Goal: Transaction & Acquisition: Download file/media

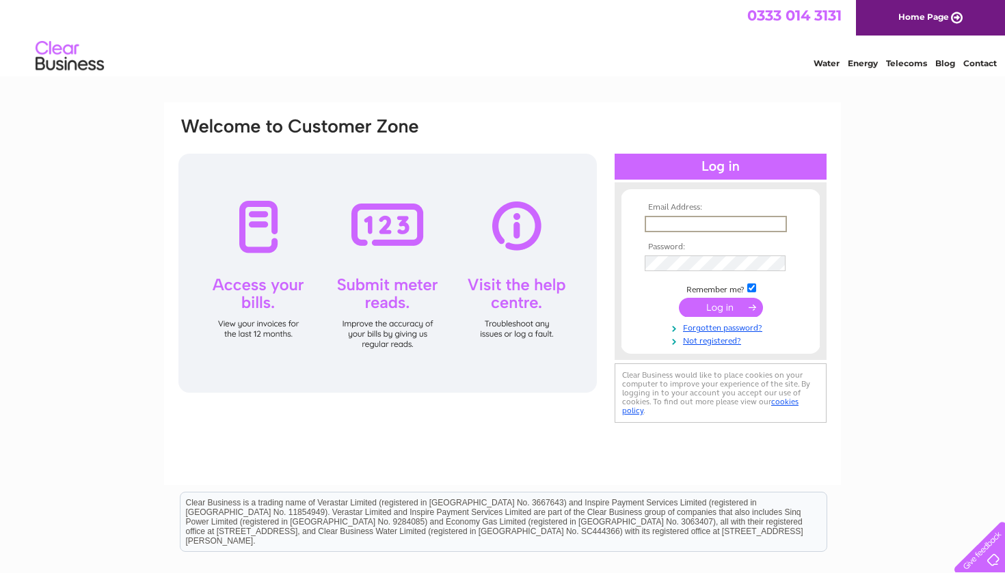
type input "rhodge@bxplant.com"
click at [692, 253] on td at bounding box center [720, 262] width 159 height 23
click at [720, 306] on input "submit" at bounding box center [721, 307] width 84 height 19
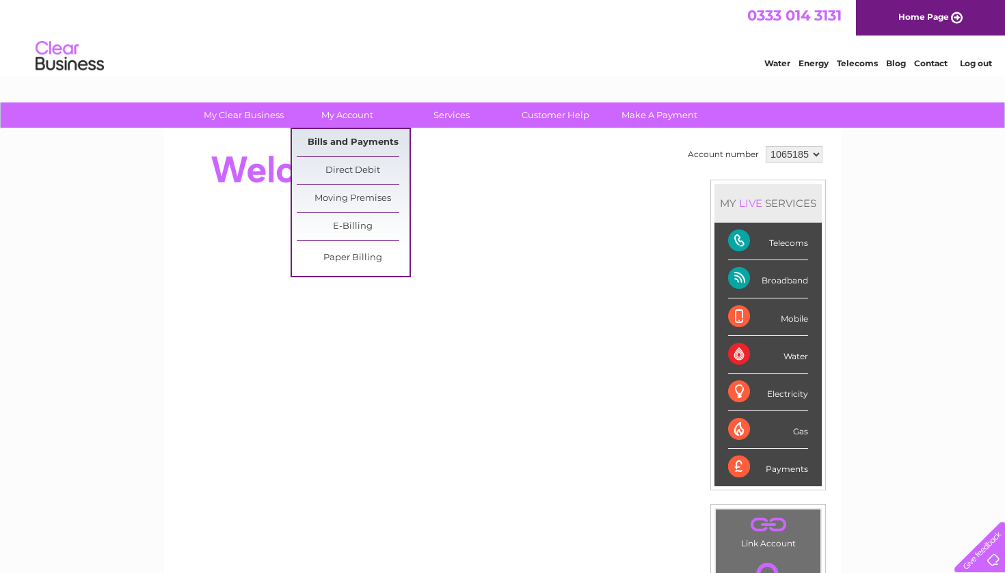
click at [353, 144] on link "Bills and Payments" at bounding box center [353, 142] width 113 height 27
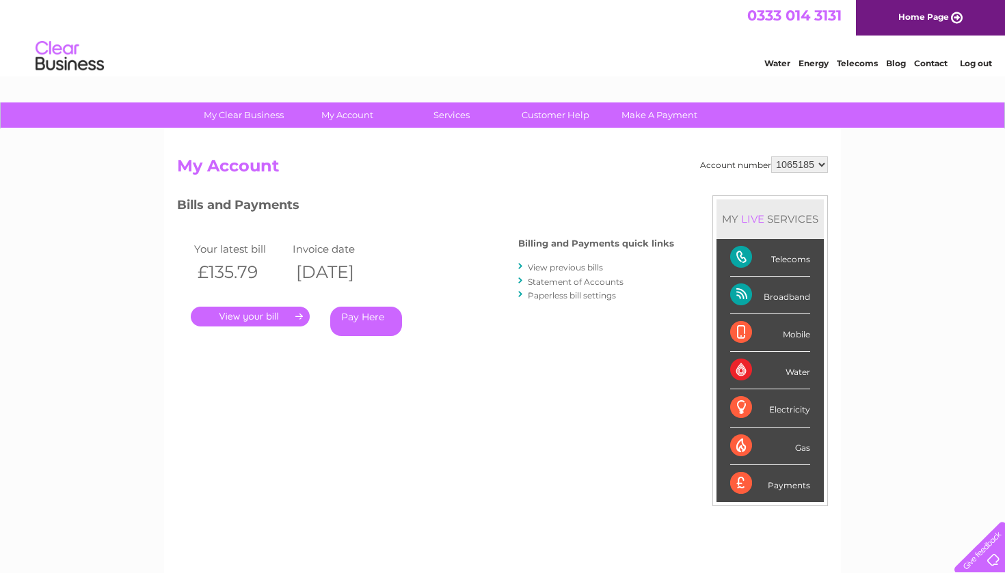
click at [284, 317] on link "." at bounding box center [250, 317] width 119 height 20
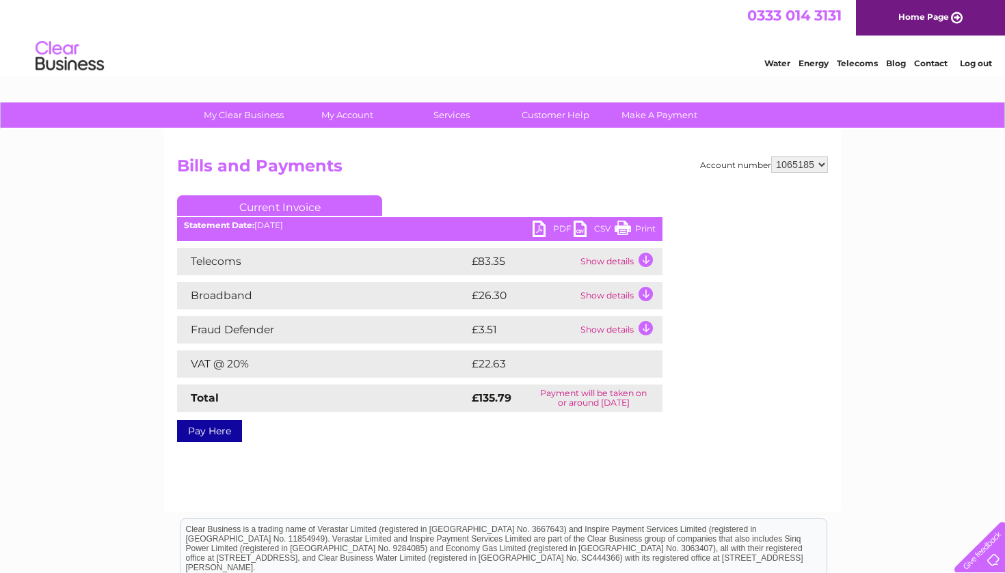
click at [617, 259] on td "Show details" at bounding box center [619, 261] width 85 height 27
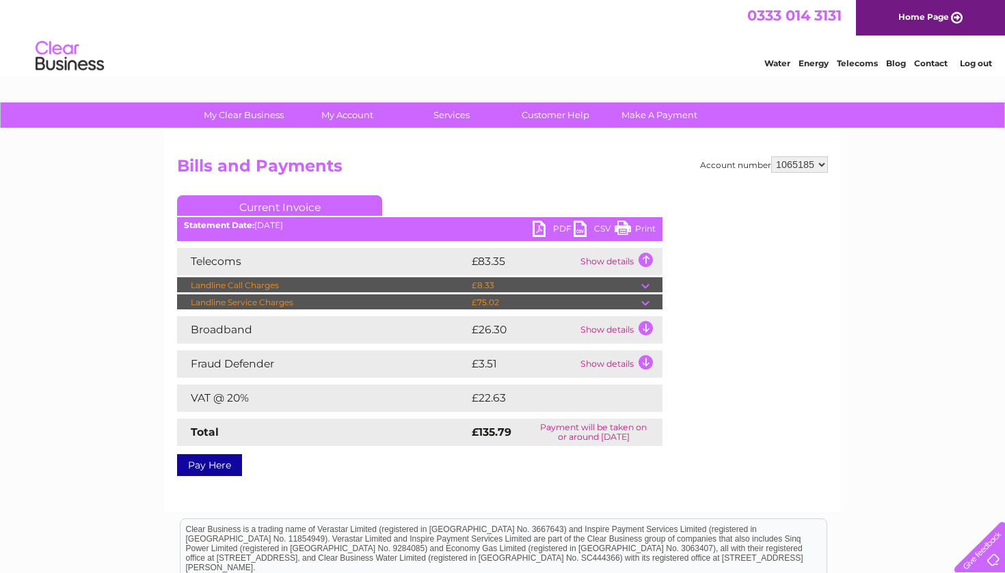
click at [644, 303] on td at bounding box center [651, 303] width 21 height 16
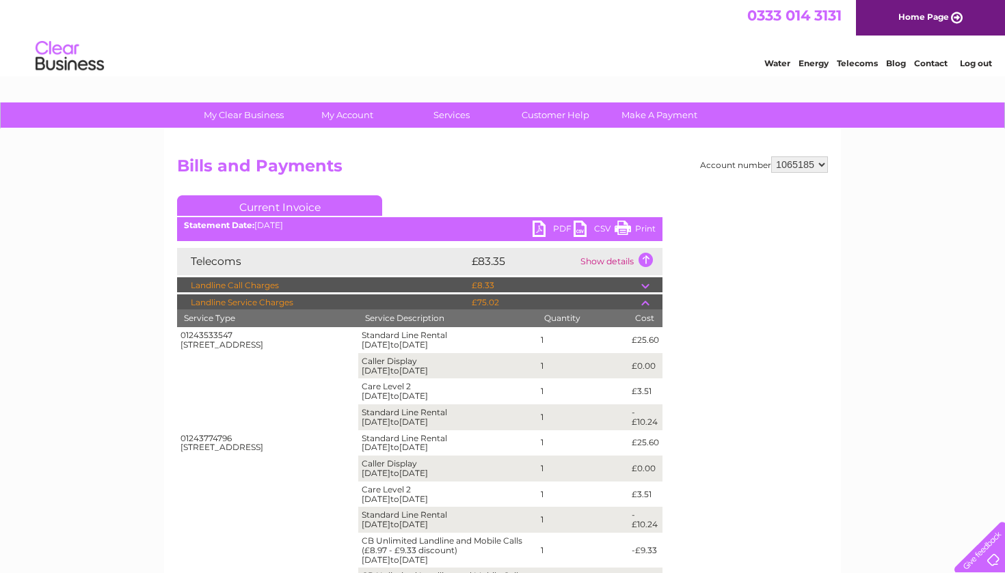
click at [687, 306] on div "Account number 1065185 Bills and Payments Current Invoice PDF CSV Print" at bounding box center [502, 547] width 651 height 781
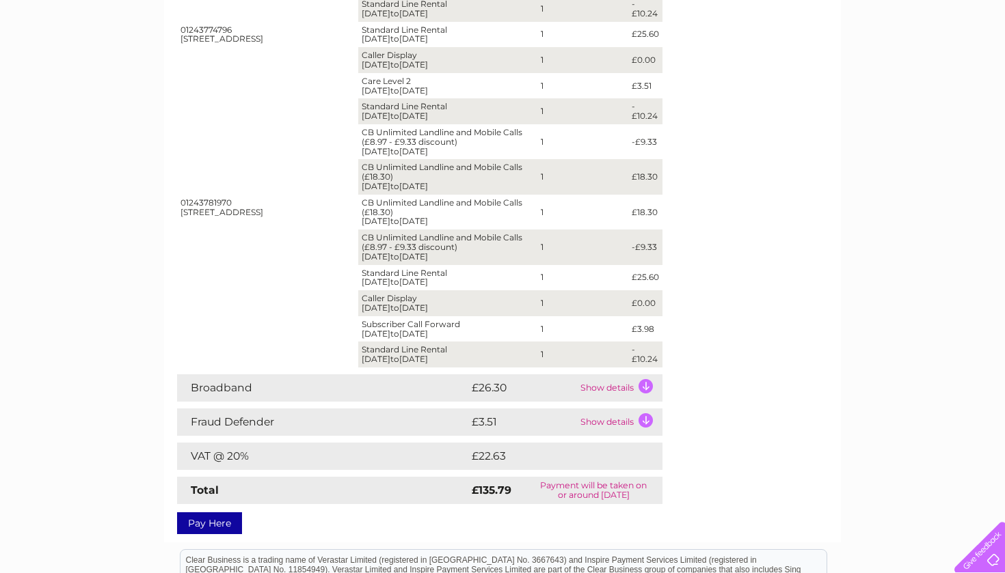
scroll to position [423, 0]
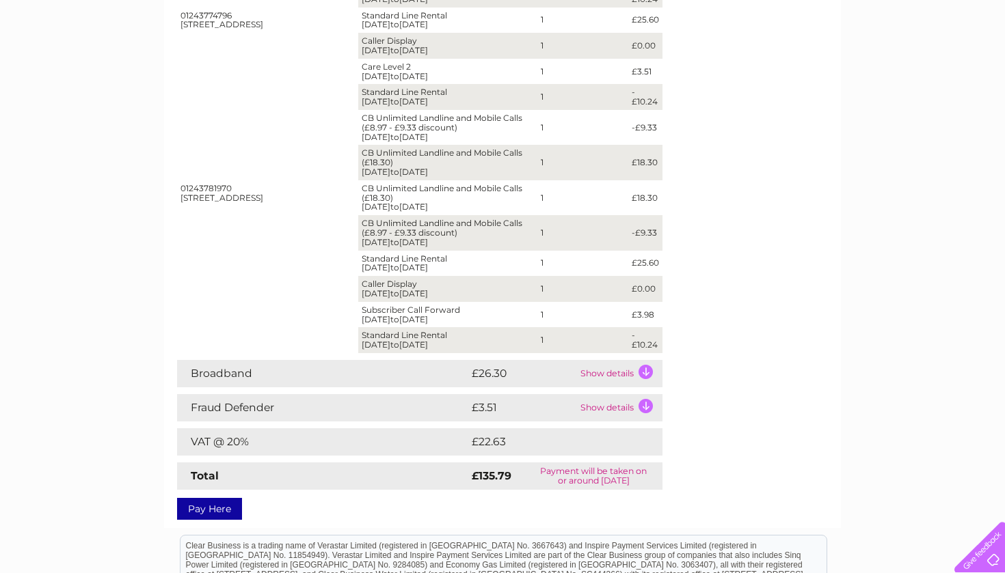
click at [377, 185] on td "CB Unlimited Landline and Mobile Calls (£18.30) 01/09/2025 to 30/09/2025" at bounding box center [447, 197] width 179 height 35
click at [379, 180] on td "CB Unlimited Landline and Mobile Calls (£18.30) 01/09/2025 to 30/09/2025" at bounding box center [447, 197] width 179 height 35
click at [366, 180] on td "CB Unlimited Landline and Mobile Calls (£18.30) 01/09/2025 to 30/09/2025" at bounding box center [447, 197] width 179 height 35
click at [793, 105] on div "Account number 1065185 Bills and Payments Current Invoice PDF CSV Print" at bounding box center [502, 123] width 651 height 781
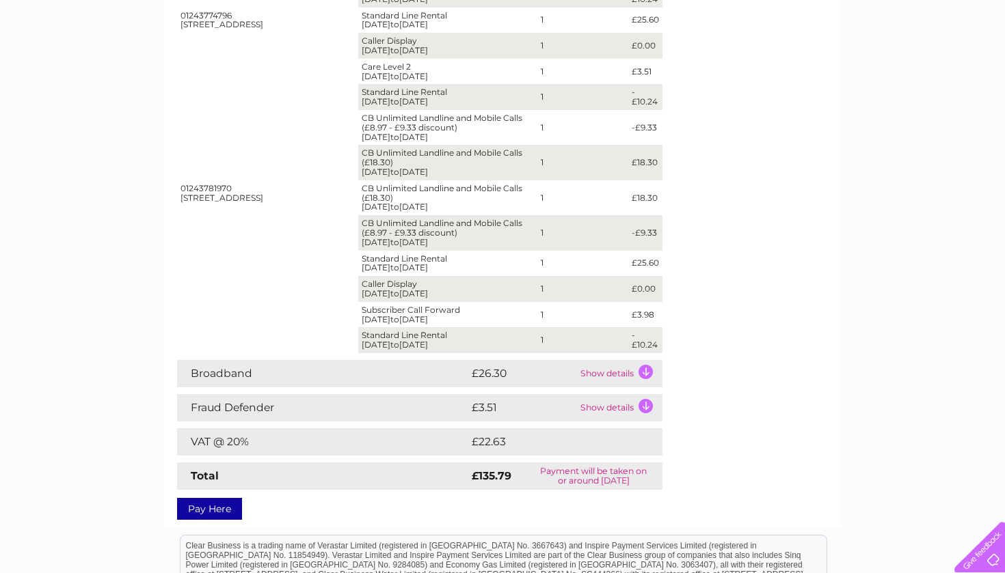
click at [709, 57] on div "Account number 1065185 Bills and Payments Current Invoice PDF CSV Print" at bounding box center [502, 123] width 651 height 781
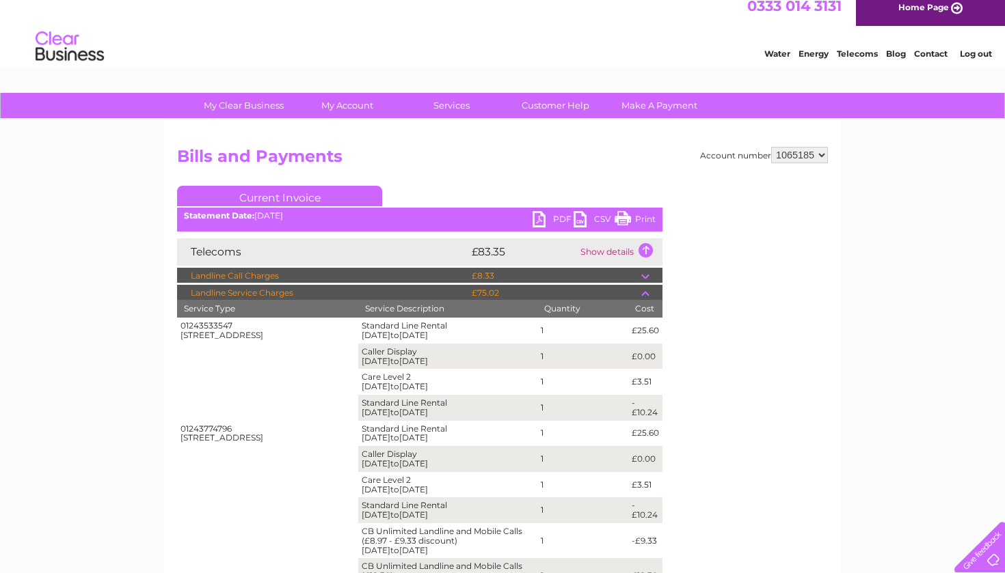
scroll to position [0, 0]
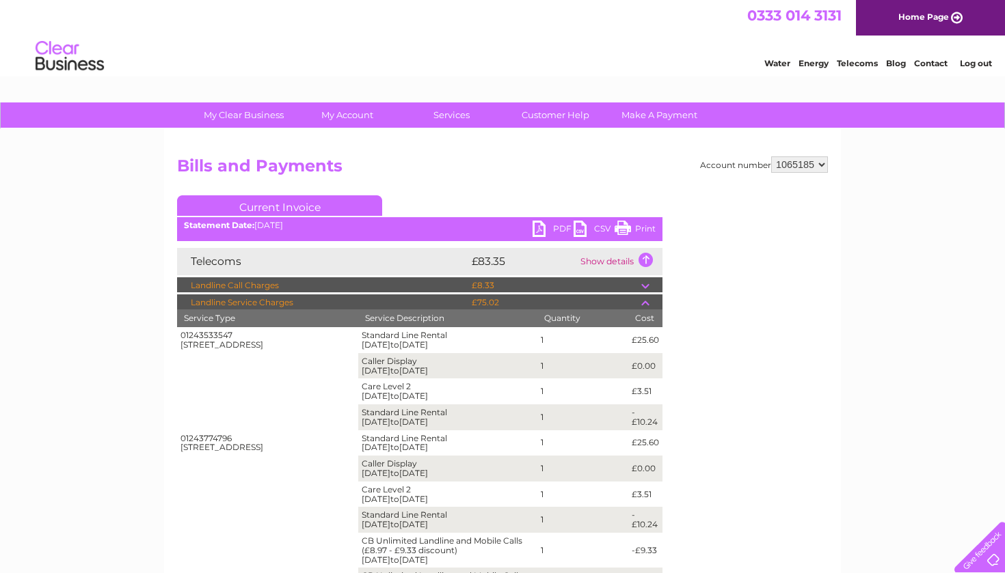
click at [559, 228] on link "PDF" at bounding box center [552, 231] width 41 height 20
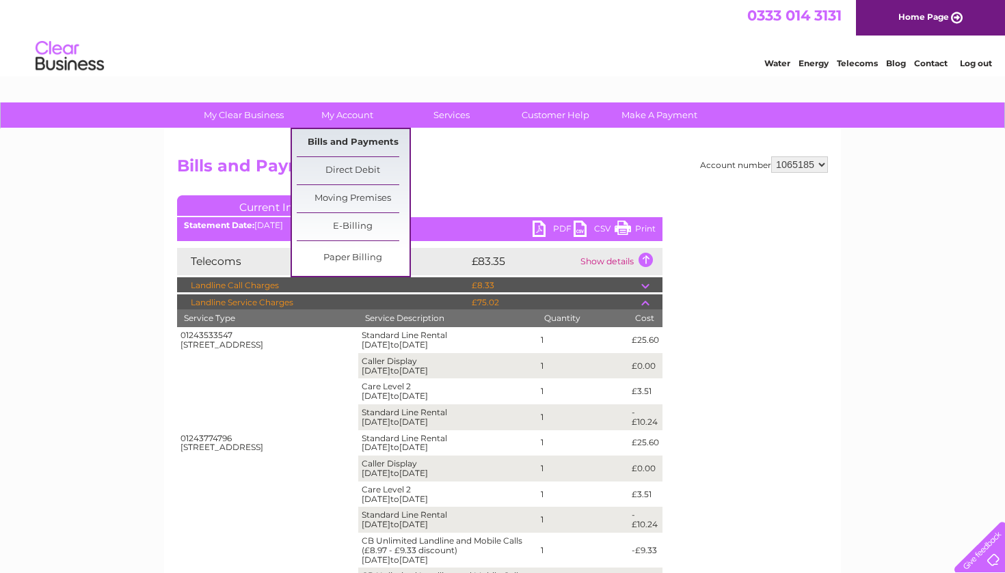
click at [355, 143] on link "Bills and Payments" at bounding box center [353, 142] width 113 height 27
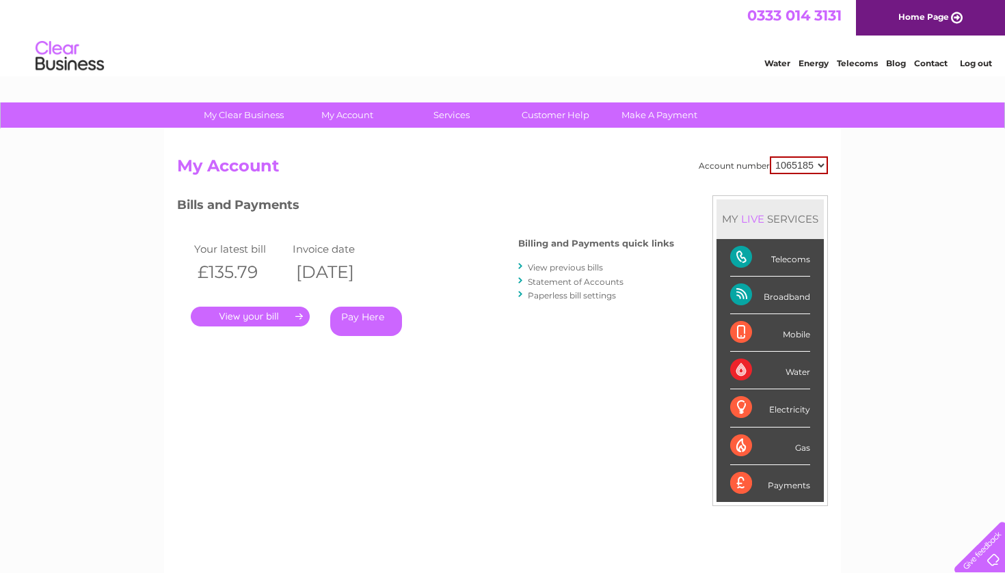
click at [566, 267] on link "View previous bills" at bounding box center [565, 267] width 75 height 10
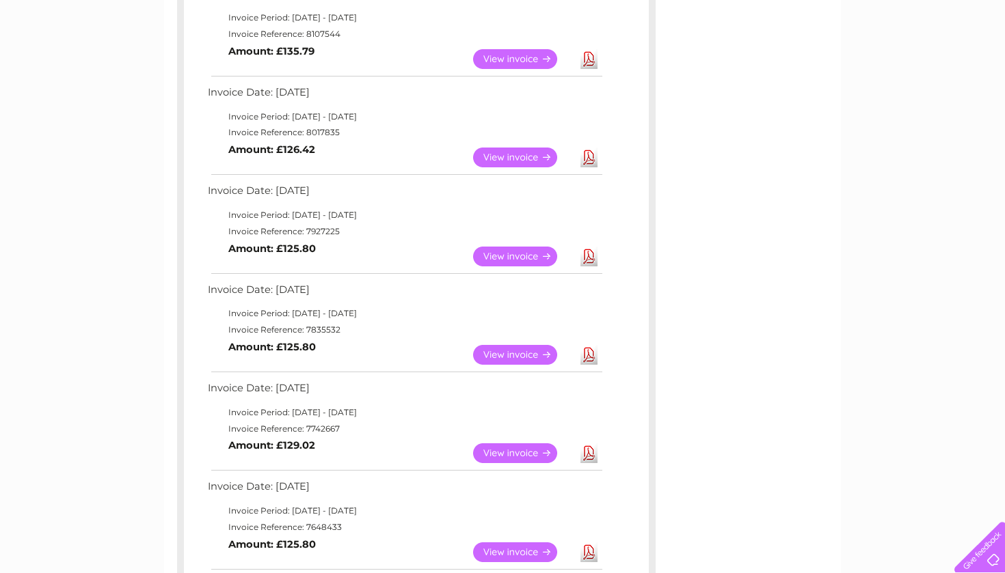
scroll to position [278, 0]
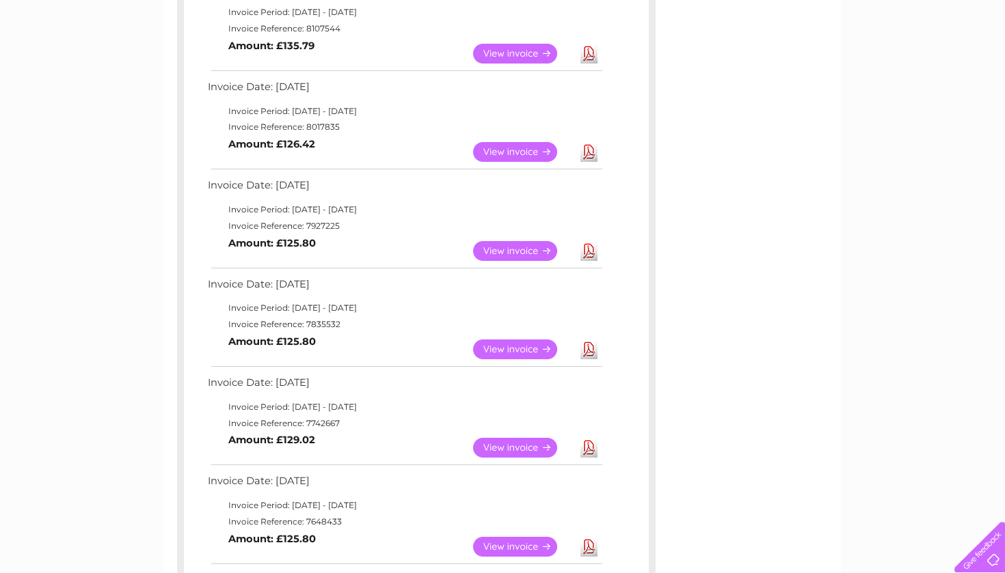
click at [588, 148] on link "Download" at bounding box center [588, 152] width 17 height 20
click at [587, 245] on link "Download" at bounding box center [588, 251] width 17 height 20
click at [589, 341] on link "Download" at bounding box center [588, 350] width 17 height 20
click at [590, 441] on link "Download" at bounding box center [588, 448] width 17 height 20
click at [589, 537] on link "Download" at bounding box center [588, 547] width 17 height 20
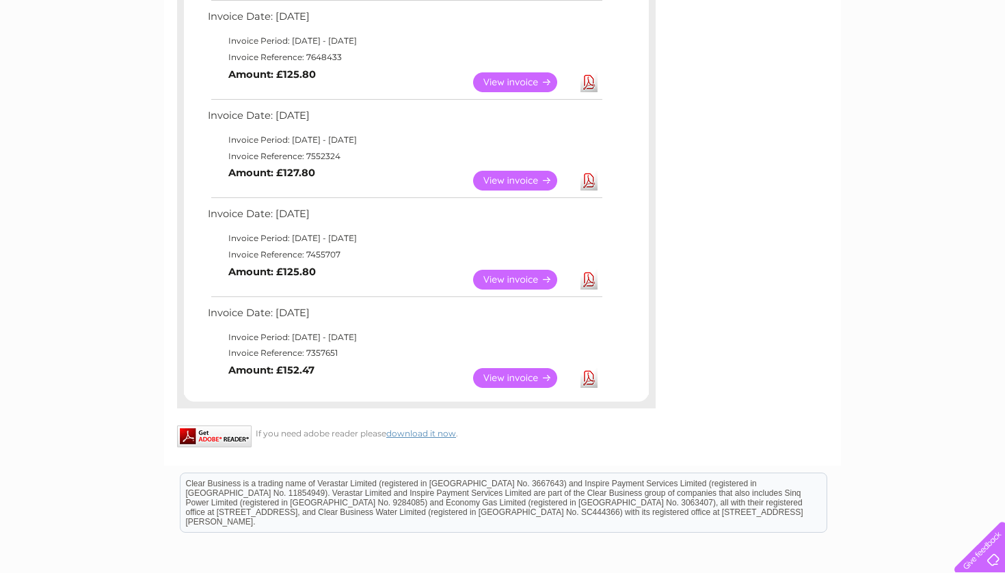
scroll to position [748, 0]
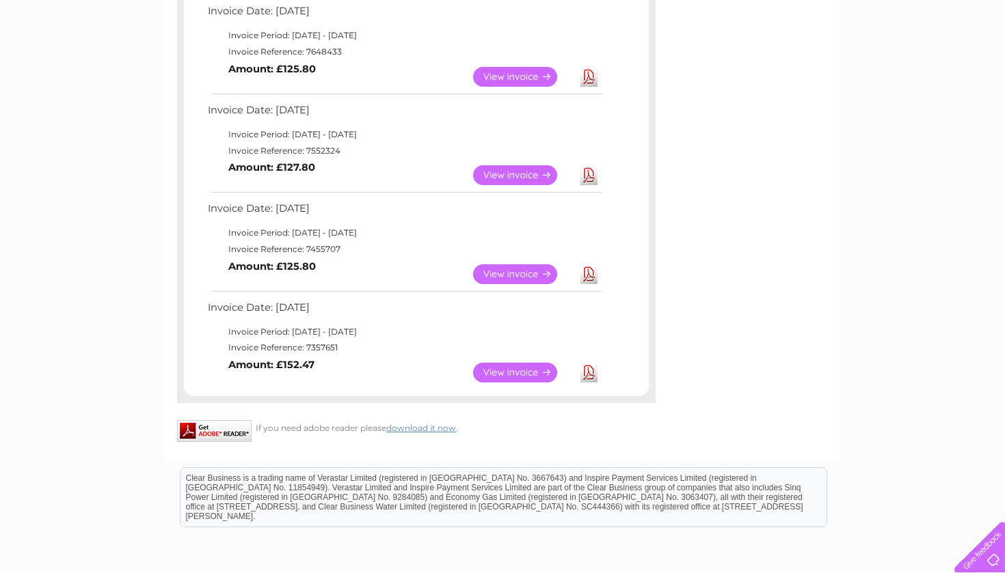
click at [589, 265] on link "Download" at bounding box center [588, 275] width 17 height 20
click at [589, 363] on link "Download" at bounding box center [588, 373] width 17 height 20
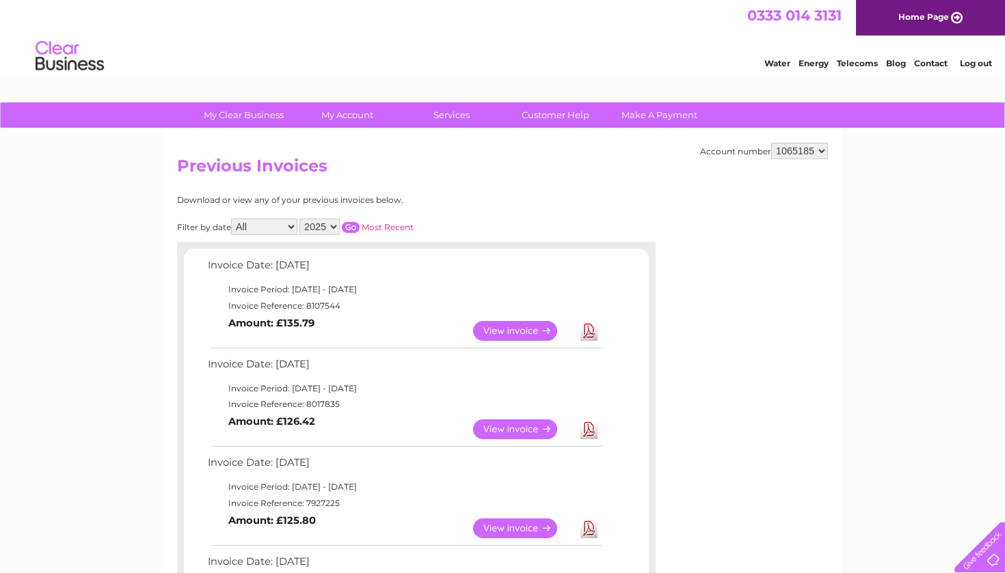
scroll to position [0, 0]
click at [360, 222] on input "button" at bounding box center [351, 227] width 18 height 11
click at [591, 325] on link "Download" at bounding box center [588, 331] width 17 height 20
click at [589, 421] on link "Download" at bounding box center [588, 430] width 17 height 20
click at [589, 521] on link "Download" at bounding box center [588, 529] width 17 height 20
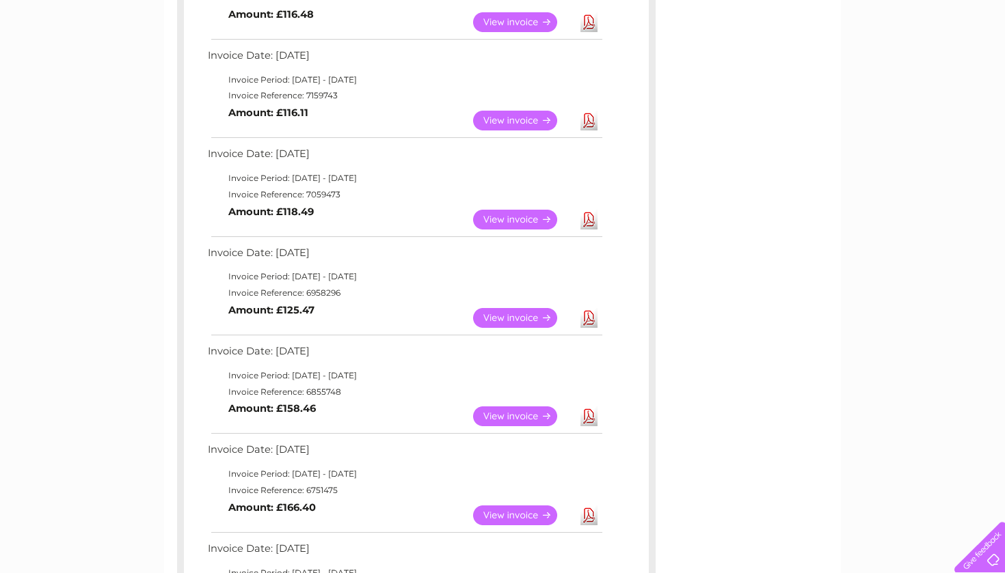
scroll to position [314, 0]
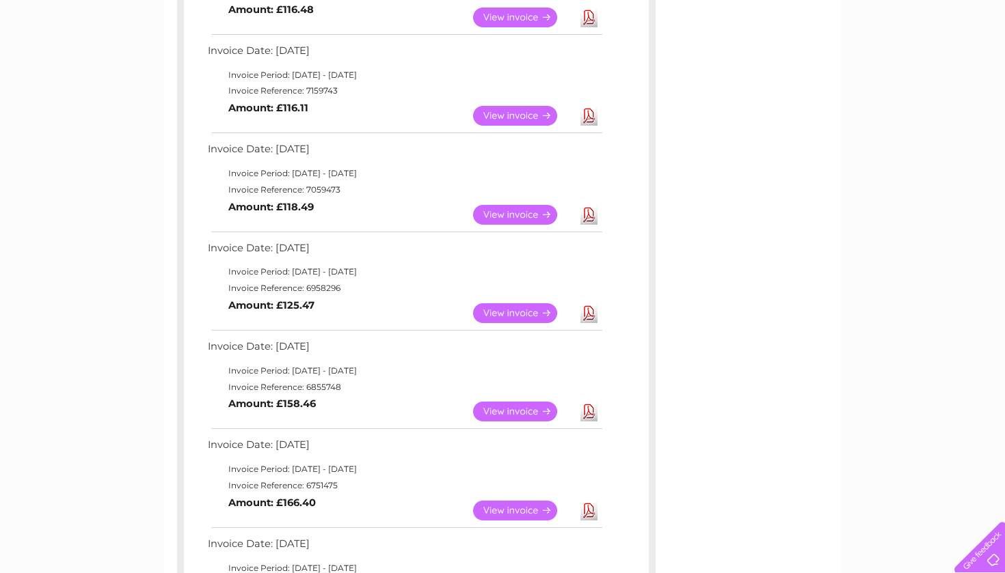
click at [589, 305] on link "Download" at bounding box center [588, 313] width 17 height 20
click at [683, 366] on div "Account number 1065185 Previous Invoices Download or view any of your previous …" at bounding box center [502, 502] width 677 height 1375
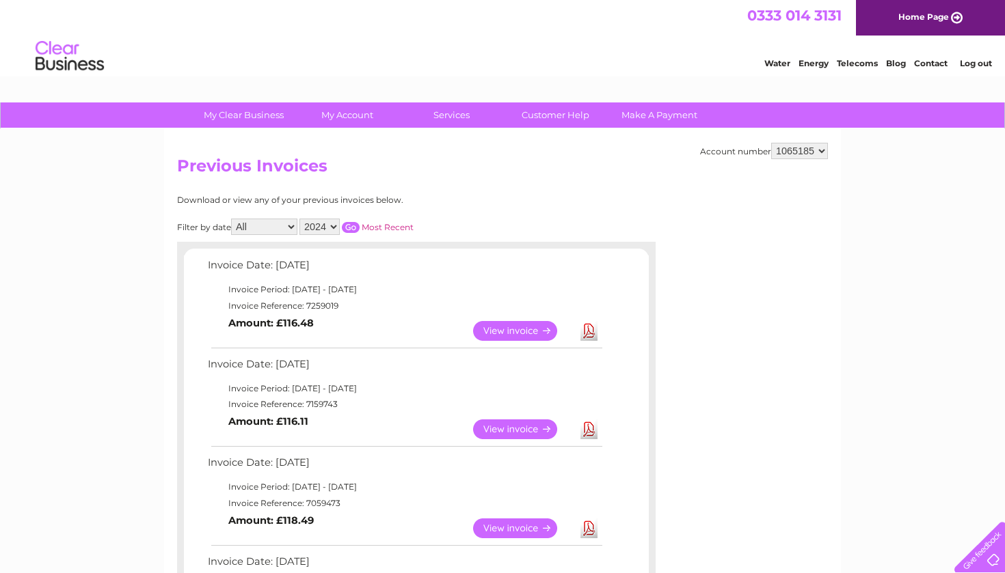
scroll to position [0, 0]
click at [360, 224] on input "button" at bounding box center [351, 227] width 18 height 11
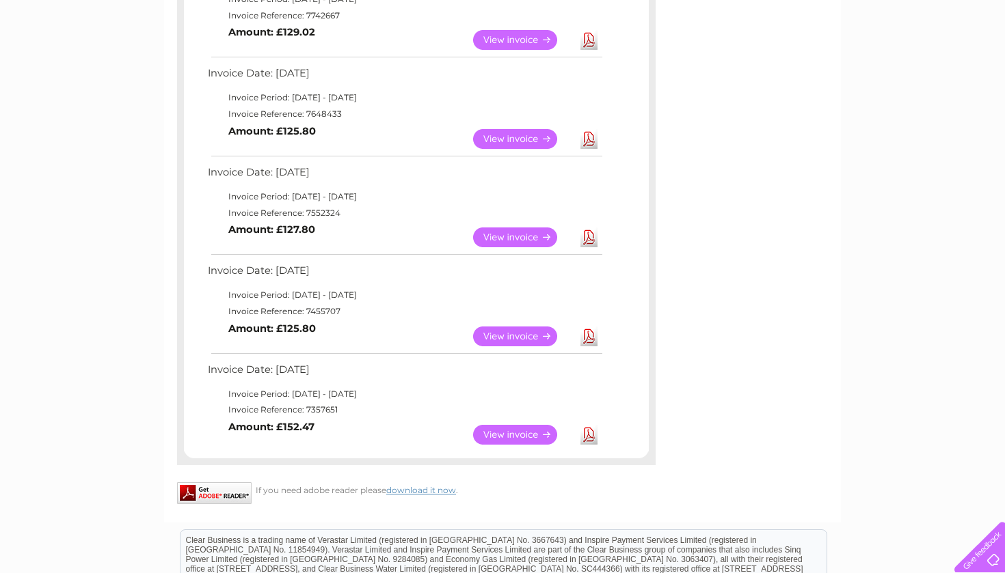
scroll to position [689, 0]
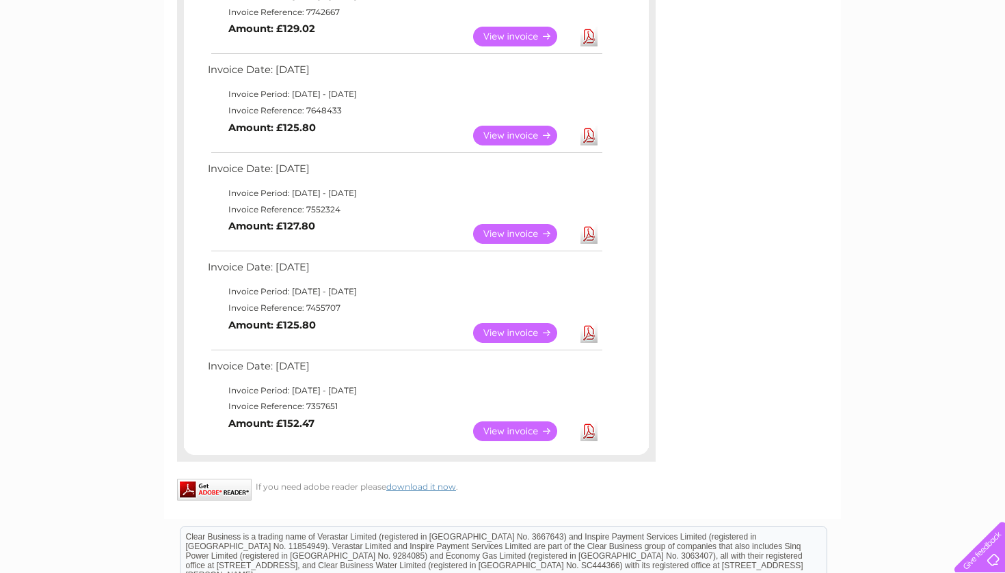
click at [590, 224] on link "Download" at bounding box center [588, 234] width 17 height 20
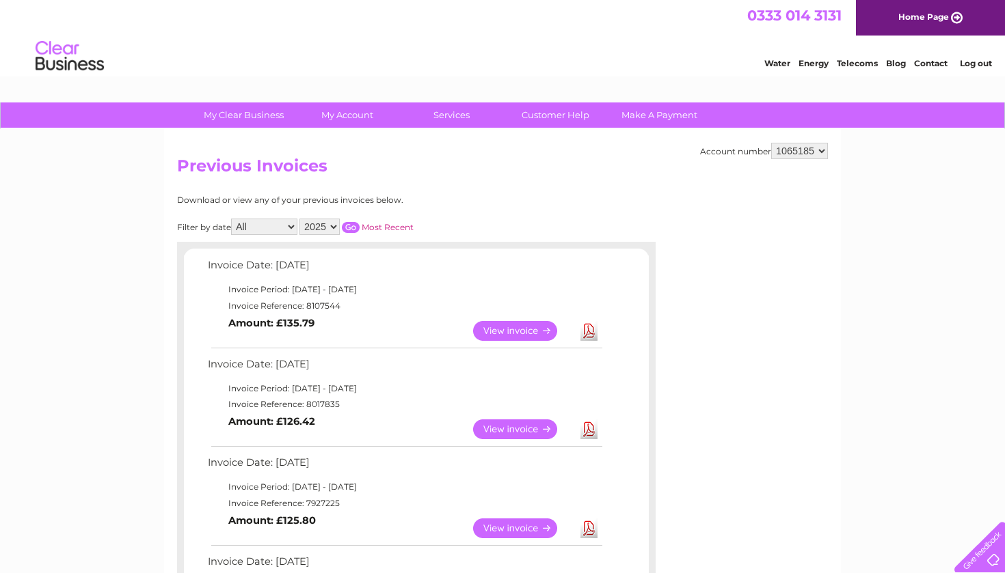
scroll to position [0, 0]
select select "2024"
click at [360, 222] on input "button" at bounding box center [351, 227] width 18 height 11
click at [589, 425] on link "Download" at bounding box center [588, 430] width 17 height 20
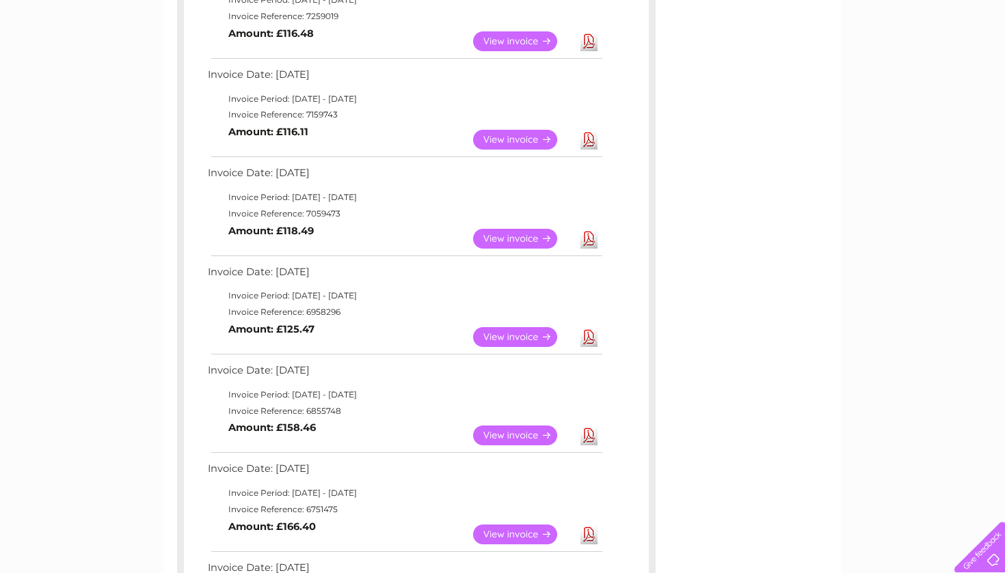
scroll to position [290, 0]
click at [591, 425] on link "Download" at bounding box center [588, 435] width 17 height 20
